Goal: Task Accomplishment & Management: Manage account settings

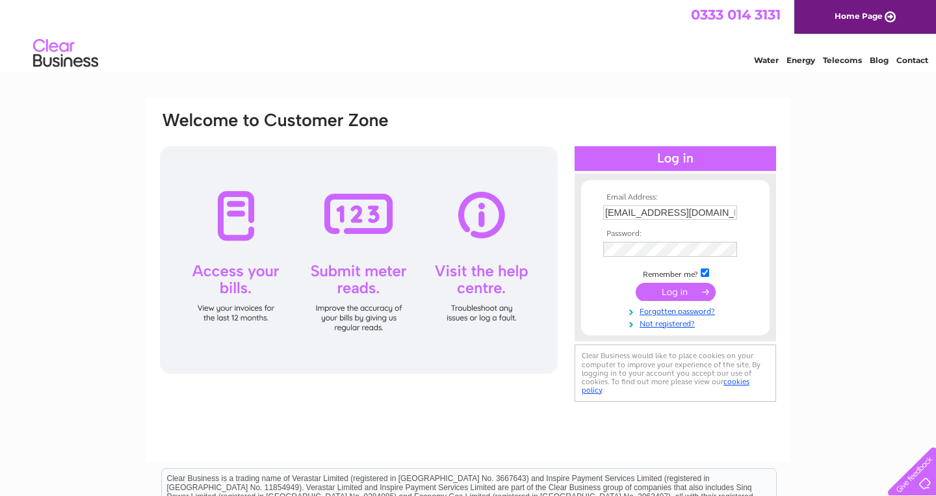
click at [675, 294] on input "submit" at bounding box center [676, 292] width 80 height 18
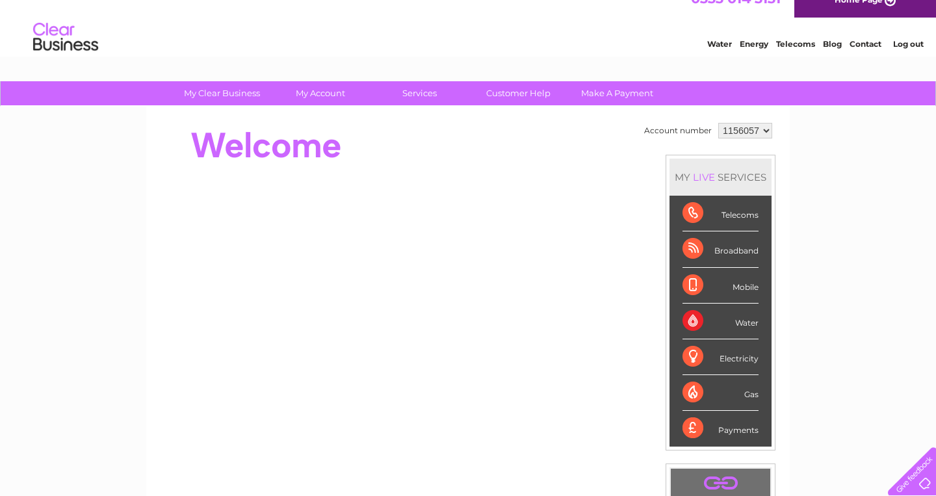
scroll to position [3, 0]
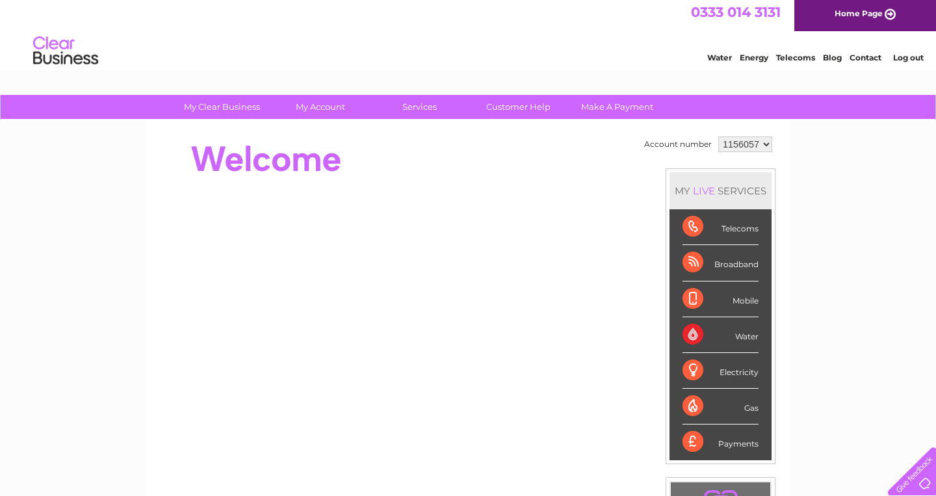
click option "1156057" at bounding box center [0, 0] width 0 height 0
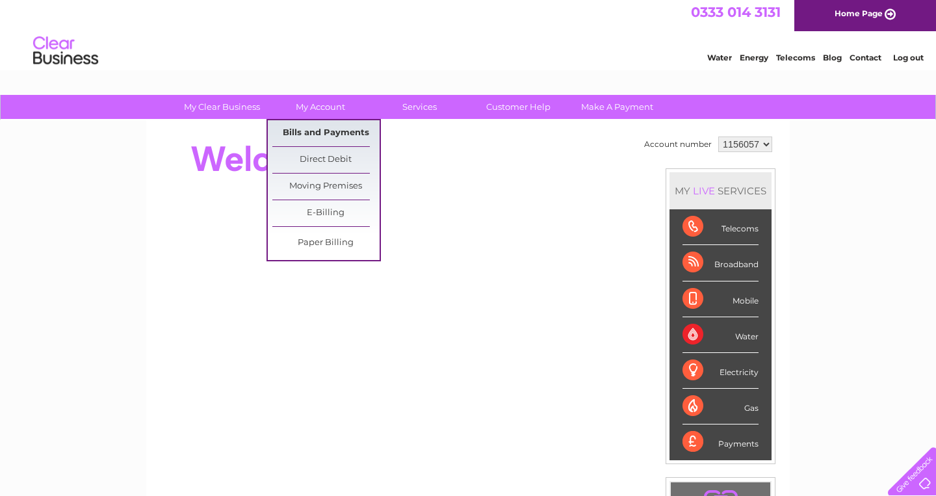
click at [323, 127] on link "Bills and Payments" at bounding box center [325, 133] width 107 height 26
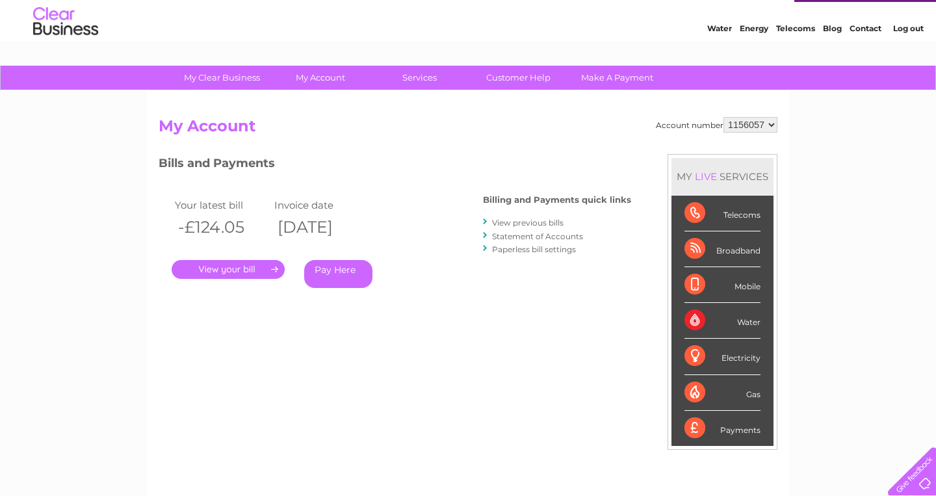
scroll to position [42, 0]
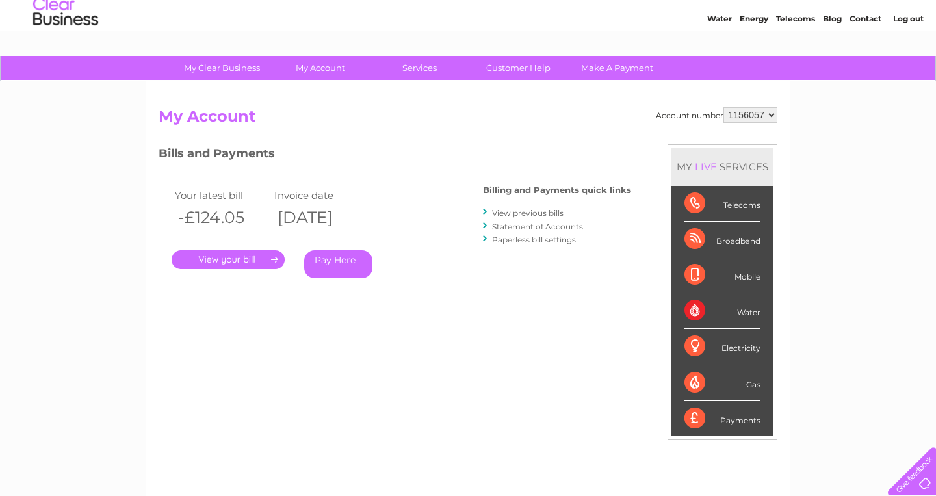
click at [210, 265] on link "." at bounding box center [228, 259] width 113 height 19
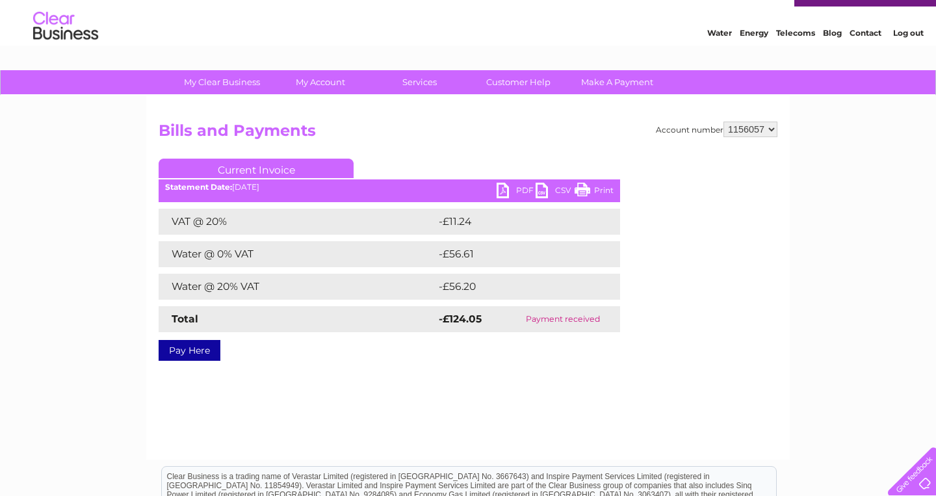
scroll to position [60, 0]
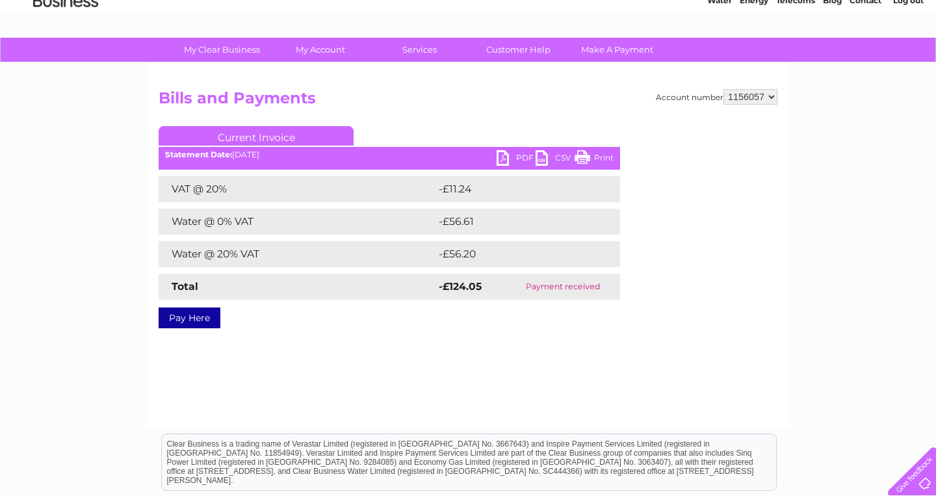
click at [522, 155] on link "PDF" at bounding box center [515, 159] width 39 height 19
